Goal: Task Accomplishment & Management: Use online tool/utility

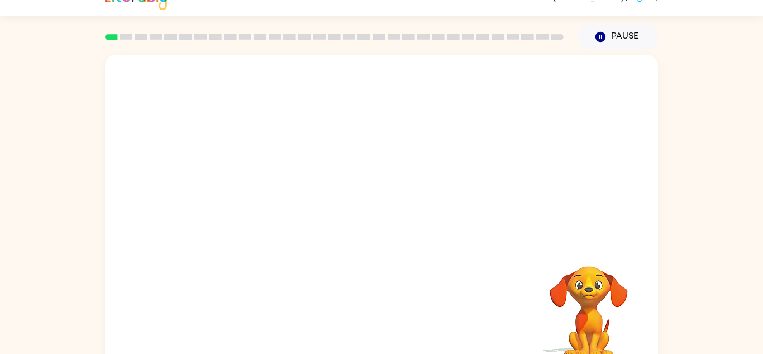
scroll to position [39, 0]
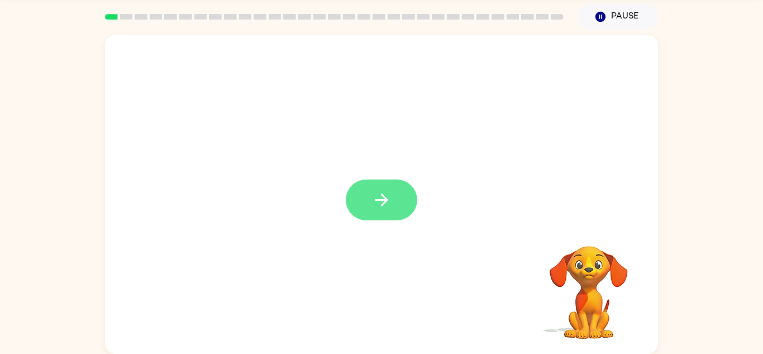
click at [385, 203] on icon "button" at bounding box center [381, 199] width 13 height 13
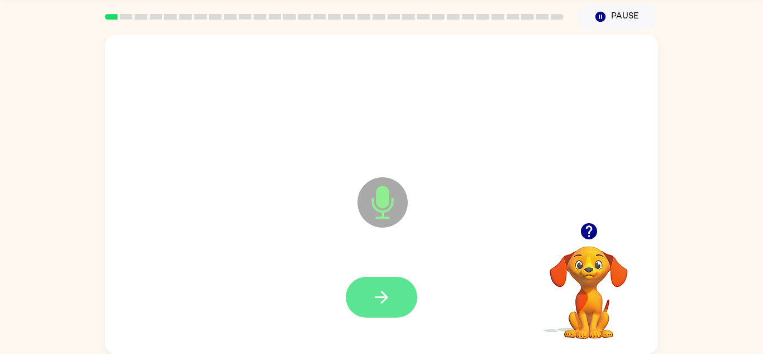
click at [402, 299] on button "button" at bounding box center [381, 296] width 71 height 41
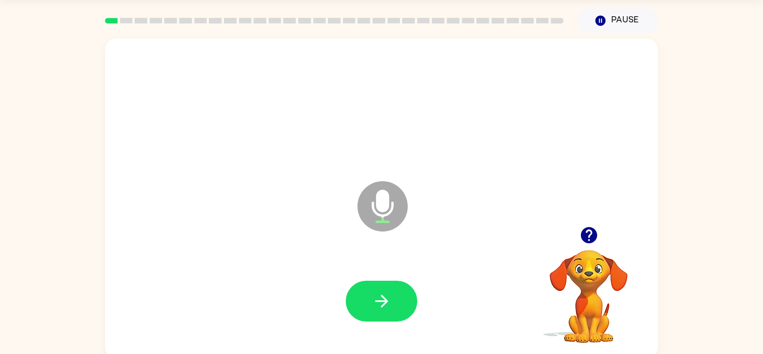
scroll to position [34, 0]
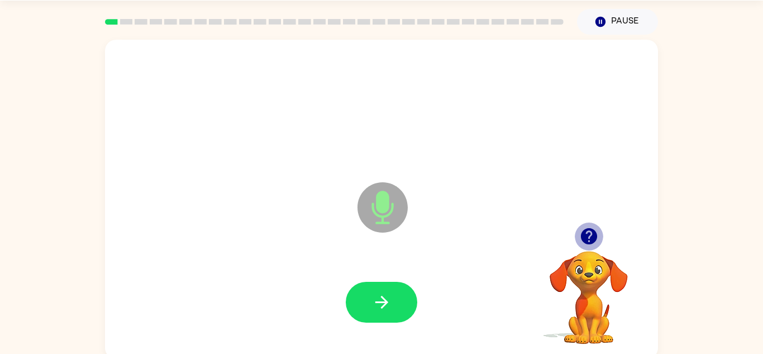
click at [589, 242] on icon "button" at bounding box center [588, 236] width 16 height 16
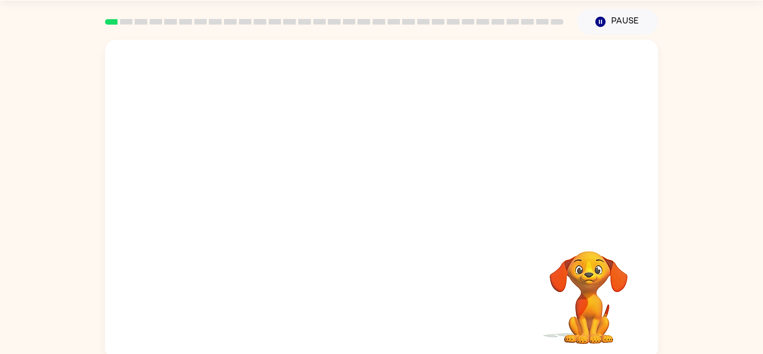
scroll to position [39, 0]
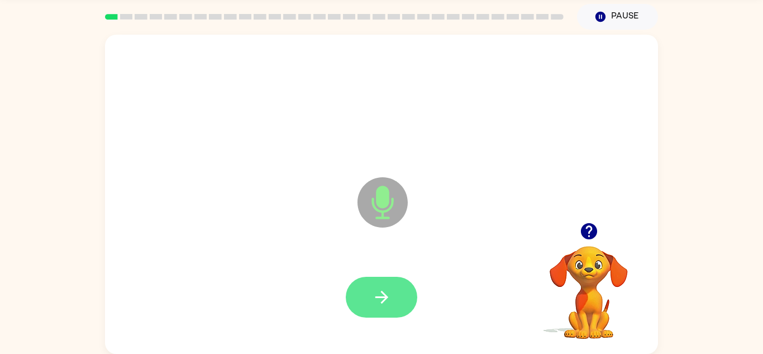
click at [376, 310] on button "button" at bounding box center [381, 296] width 71 height 41
click at [378, 314] on button "button" at bounding box center [381, 296] width 71 height 41
click at [397, 295] on button "button" at bounding box center [381, 296] width 71 height 41
click at [394, 309] on button "button" at bounding box center [381, 296] width 71 height 41
click at [595, 229] on icon "button" at bounding box center [588, 231] width 16 height 16
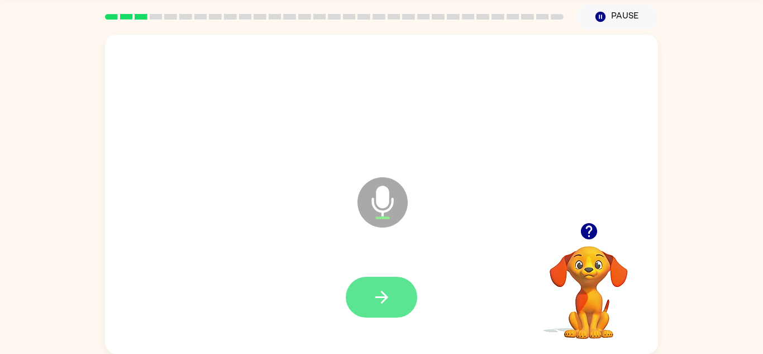
click at [389, 298] on icon "button" at bounding box center [382, 297] width 20 height 20
click at [403, 300] on button "button" at bounding box center [381, 296] width 71 height 41
click at [398, 294] on button "button" at bounding box center [381, 296] width 71 height 41
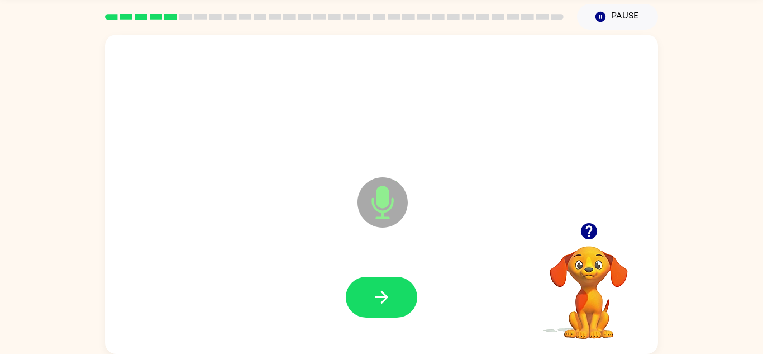
click at [599, 231] on button "button" at bounding box center [589, 231] width 28 height 28
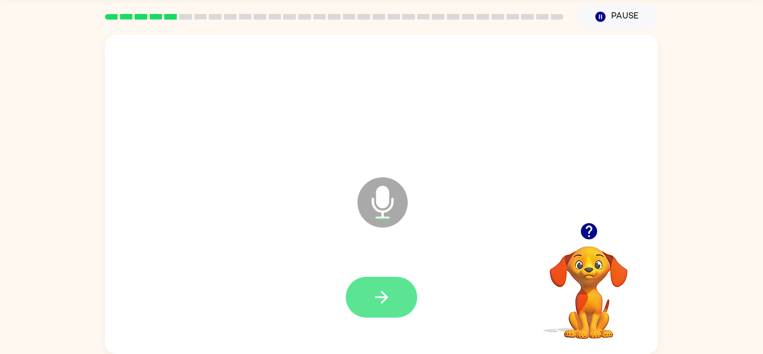
click at [389, 296] on icon "button" at bounding box center [382, 297] width 20 height 20
click at [390, 301] on icon "button" at bounding box center [382, 297] width 20 height 20
click at [382, 294] on icon "button" at bounding box center [382, 297] width 20 height 20
click at [389, 302] on icon "button" at bounding box center [382, 297] width 20 height 20
click at [389, 295] on icon "button" at bounding box center [382, 297] width 20 height 20
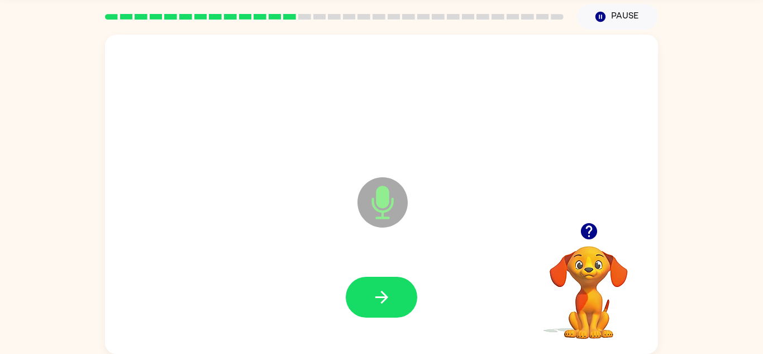
click at [595, 231] on icon "button" at bounding box center [588, 231] width 16 height 16
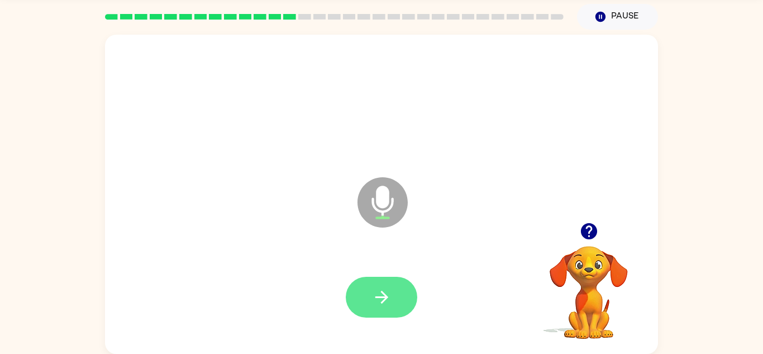
click at [369, 303] on button "button" at bounding box center [381, 296] width 71 height 41
click at [386, 296] on icon "button" at bounding box center [381, 296] width 13 height 13
click at [386, 308] on button "button" at bounding box center [381, 296] width 71 height 41
click at [389, 309] on button "button" at bounding box center [381, 296] width 71 height 41
click at [383, 301] on icon "button" at bounding box center [381, 296] width 13 height 13
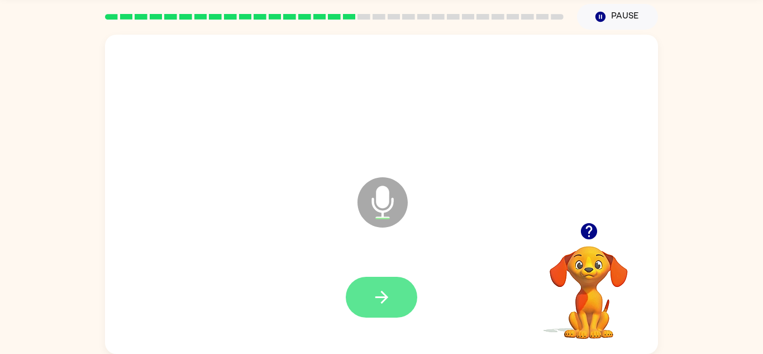
click at [390, 290] on icon "button" at bounding box center [382, 297] width 20 height 20
click at [385, 310] on button "button" at bounding box center [381, 296] width 71 height 41
click at [395, 290] on button "button" at bounding box center [381, 296] width 71 height 41
click at [376, 301] on icon "button" at bounding box center [382, 297] width 20 height 20
click at [382, 294] on icon "button" at bounding box center [382, 297] width 20 height 20
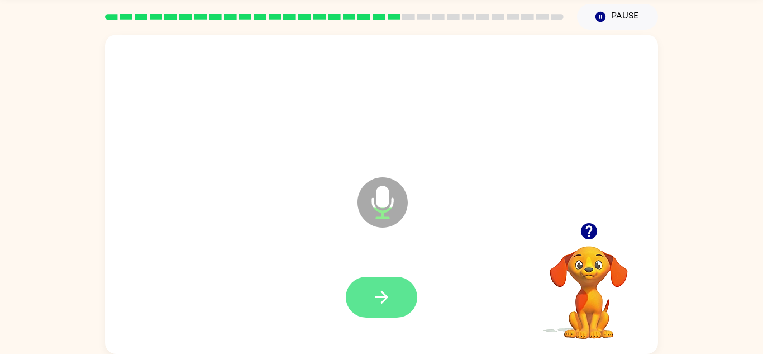
click at [387, 289] on icon "button" at bounding box center [382, 297] width 20 height 20
click at [383, 300] on icon "button" at bounding box center [381, 296] width 13 height 13
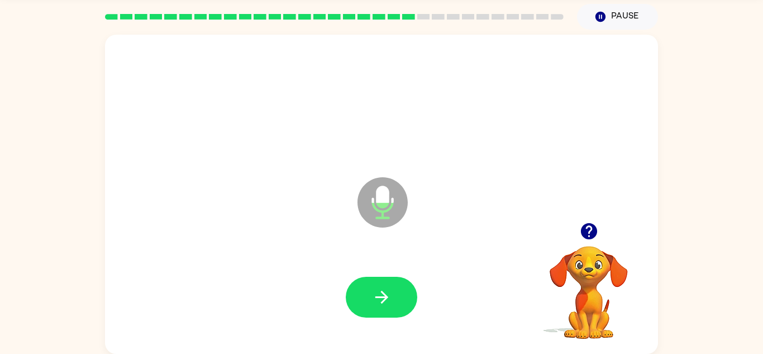
click at [584, 233] on icon "button" at bounding box center [588, 231] width 16 height 16
click at [381, 307] on button "button" at bounding box center [381, 296] width 71 height 41
click at [395, 302] on button "button" at bounding box center [381, 296] width 71 height 41
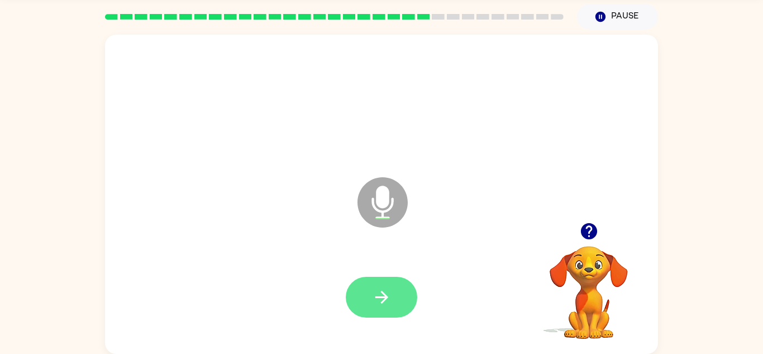
click at [388, 312] on button "button" at bounding box center [381, 296] width 71 height 41
click at [390, 303] on icon "button" at bounding box center [382, 297] width 20 height 20
click at [392, 303] on button "button" at bounding box center [381, 296] width 71 height 41
click at [390, 294] on icon "button" at bounding box center [382, 297] width 20 height 20
click at [395, 308] on button "button" at bounding box center [381, 296] width 71 height 41
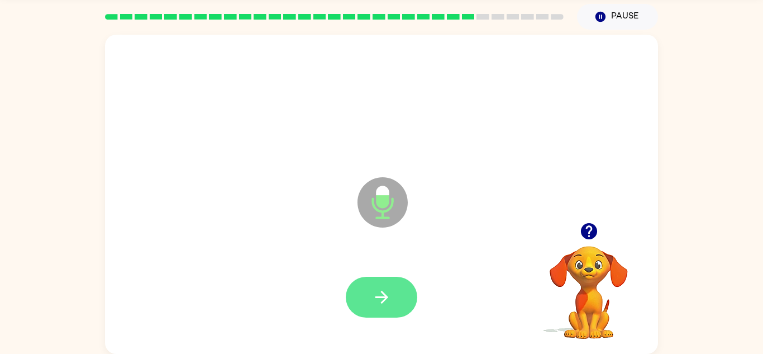
click at [364, 293] on button "button" at bounding box center [381, 296] width 71 height 41
click at [383, 294] on icon "button" at bounding box center [381, 296] width 13 height 13
click at [377, 287] on icon "button" at bounding box center [382, 297] width 20 height 20
click at [396, 288] on button "button" at bounding box center [381, 296] width 71 height 41
click at [387, 287] on icon "button" at bounding box center [382, 297] width 20 height 20
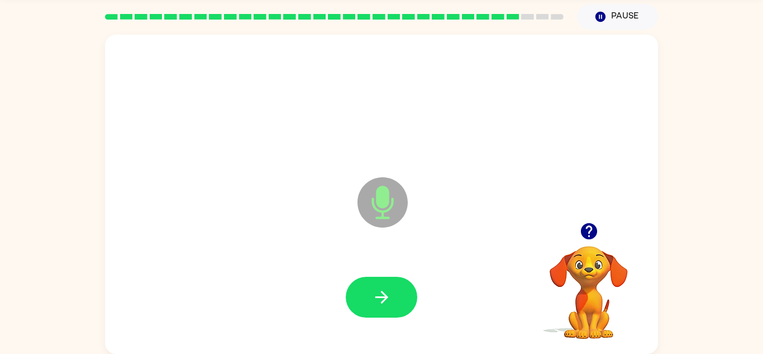
click at [384, 337] on div at bounding box center [381, 297] width 531 height 92
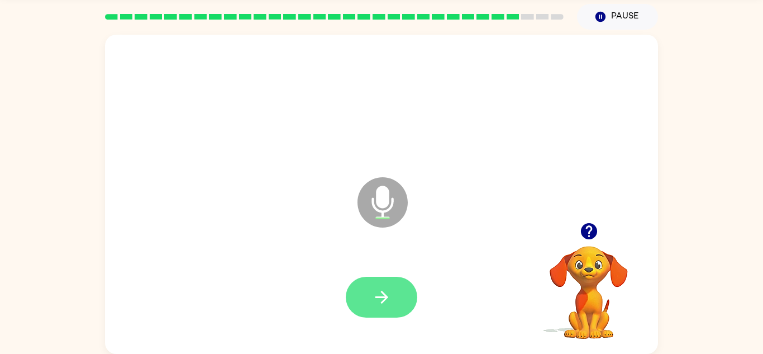
click at [378, 304] on icon "button" at bounding box center [382, 297] width 20 height 20
click at [389, 291] on icon "button" at bounding box center [382, 297] width 20 height 20
click at [387, 315] on button "button" at bounding box center [381, 296] width 71 height 41
click at [372, 303] on icon "button" at bounding box center [382, 297] width 20 height 20
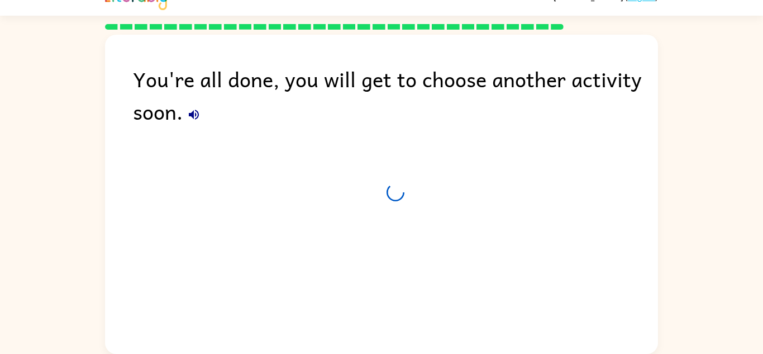
scroll to position [19, 0]
